Goal: Find specific page/section: Find specific page/section

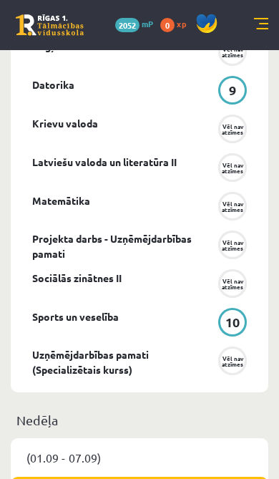
scroll to position [724, 0]
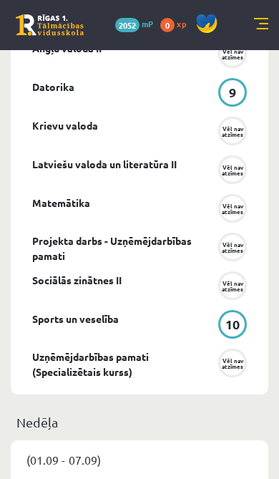
click at [256, 31] on link at bounding box center [261, 25] width 14 height 14
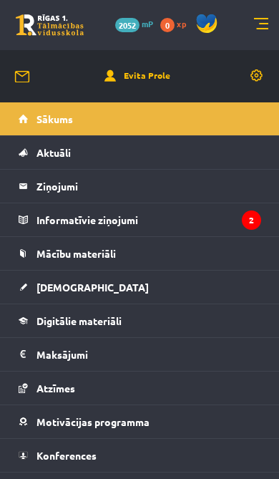
click at [267, 29] on link at bounding box center [261, 25] width 14 height 14
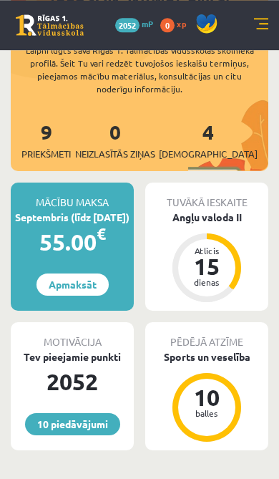
scroll to position [246, 0]
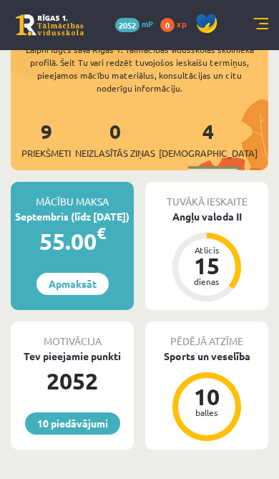
click at [46, 140] on link "9 Priekšmeti" at bounding box center [45, 139] width 49 height 42
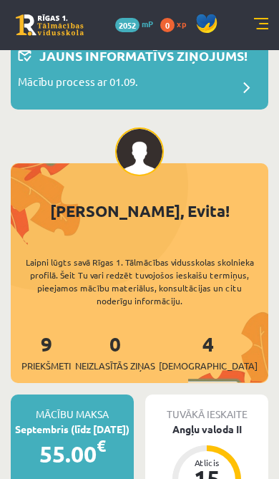
scroll to position [0, 0]
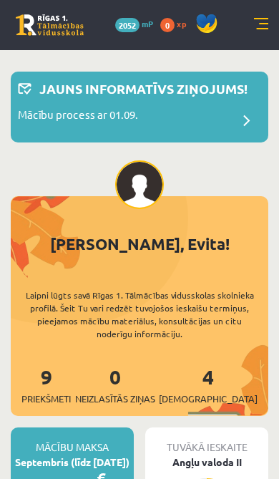
click at [260, 29] on link at bounding box center [261, 25] width 14 height 14
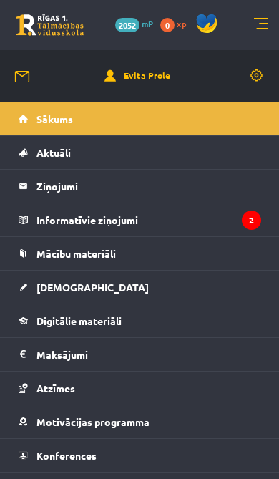
click at [77, 293] on link "[DEMOGRAPHIC_DATA]" at bounding box center [140, 287] width 243 height 33
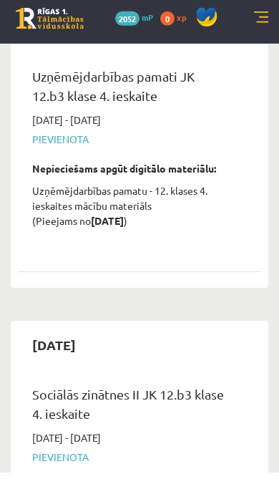
scroll to position [13219, 0]
